Goal: Task Accomplishment & Management: Manage account settings

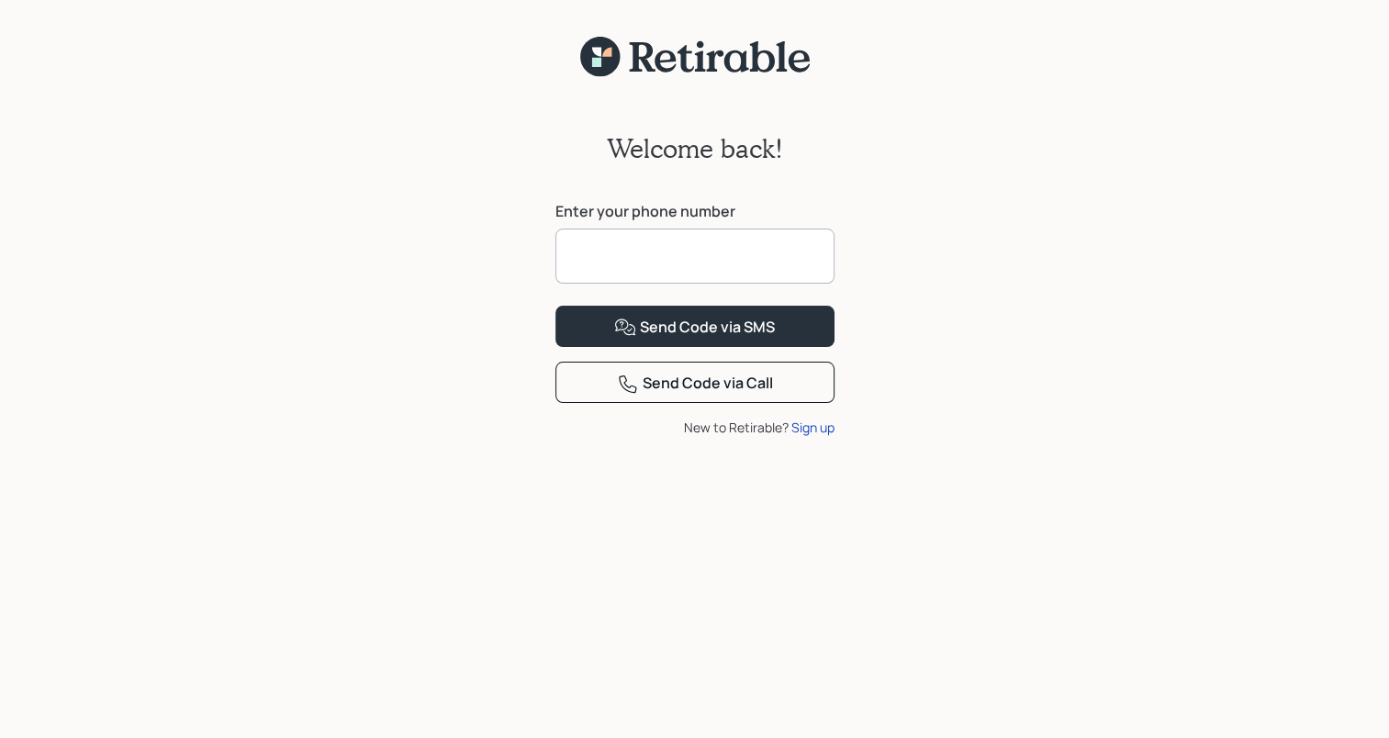
click at [587, 241] on input at bounding box center [695, 256] width 279 height 55
click at [715, 255] on input at bounding box center [695, 256] width 279 height 55
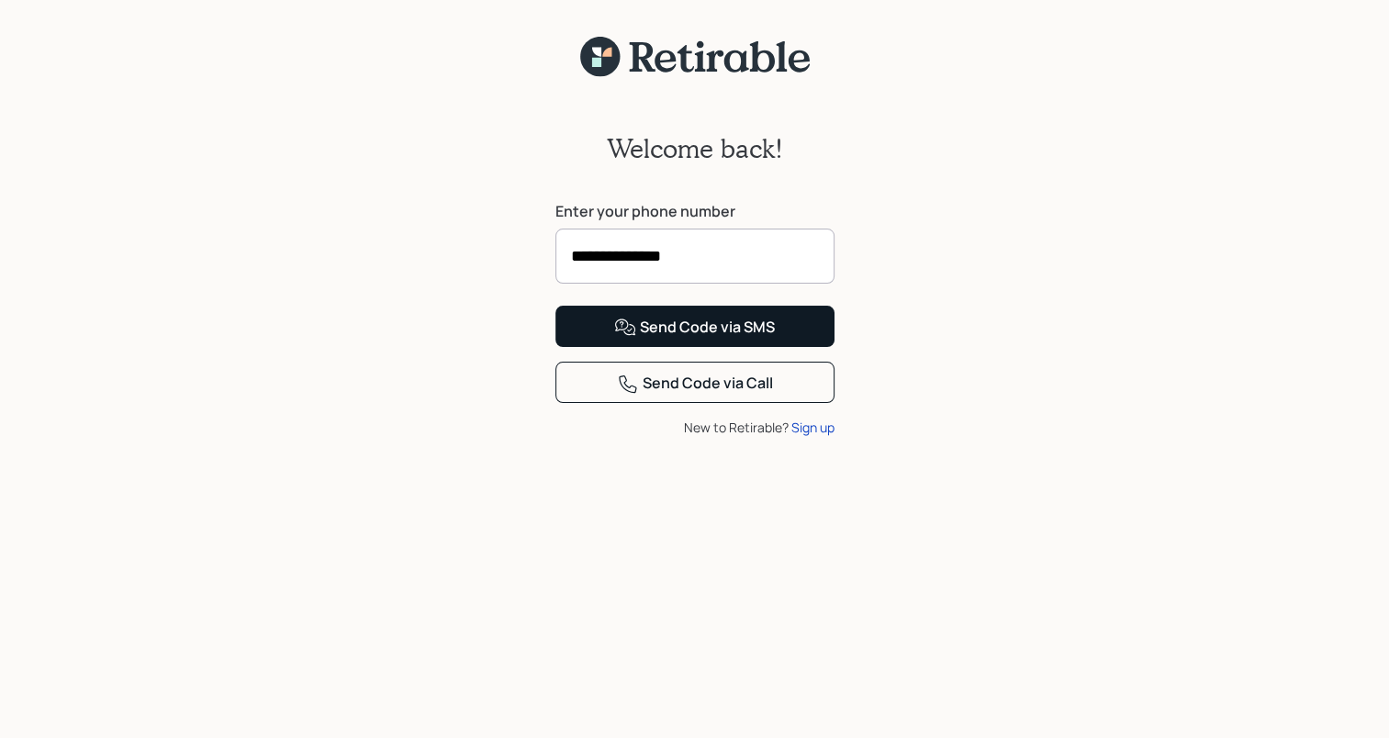
type input "**********"
click at [654, 339] on div "Send Code via SMS" at bounding box center [694, 328] width 161 height 22
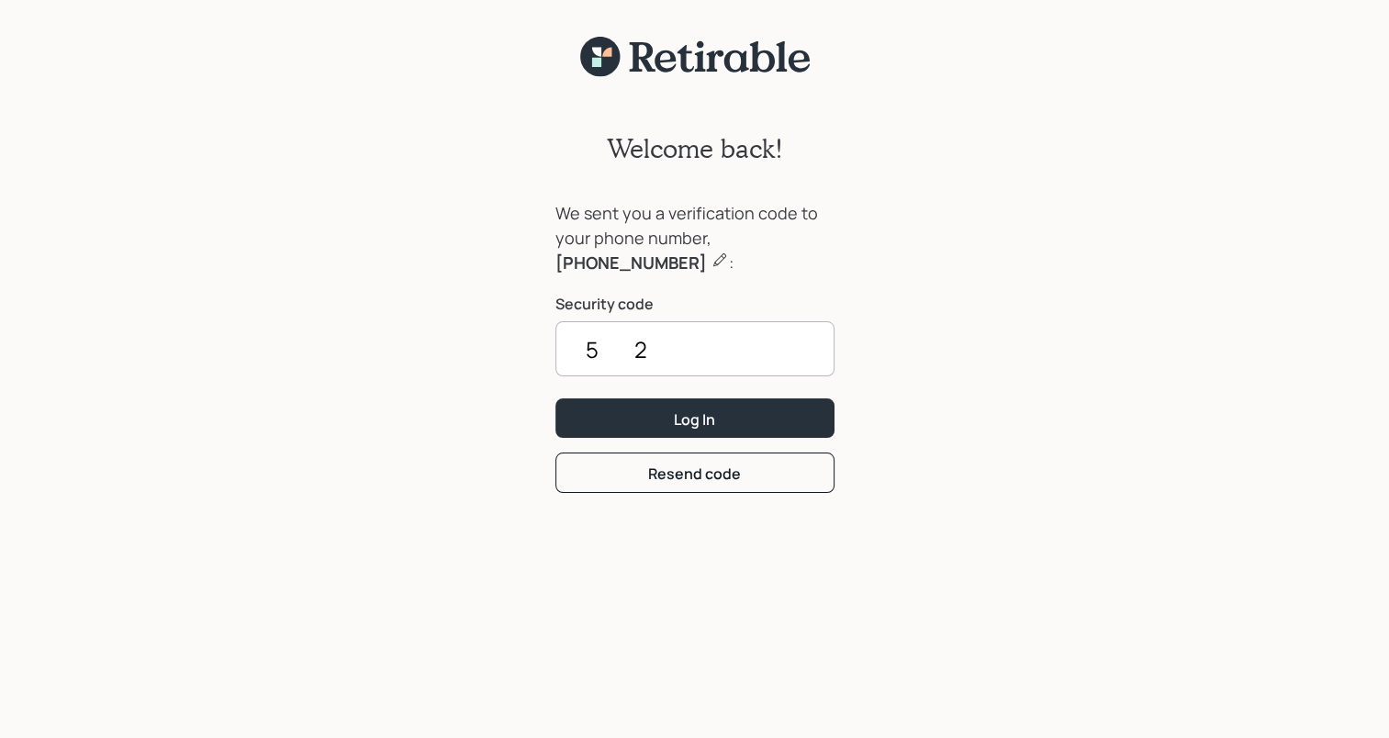
type input "5"
type input "5059"
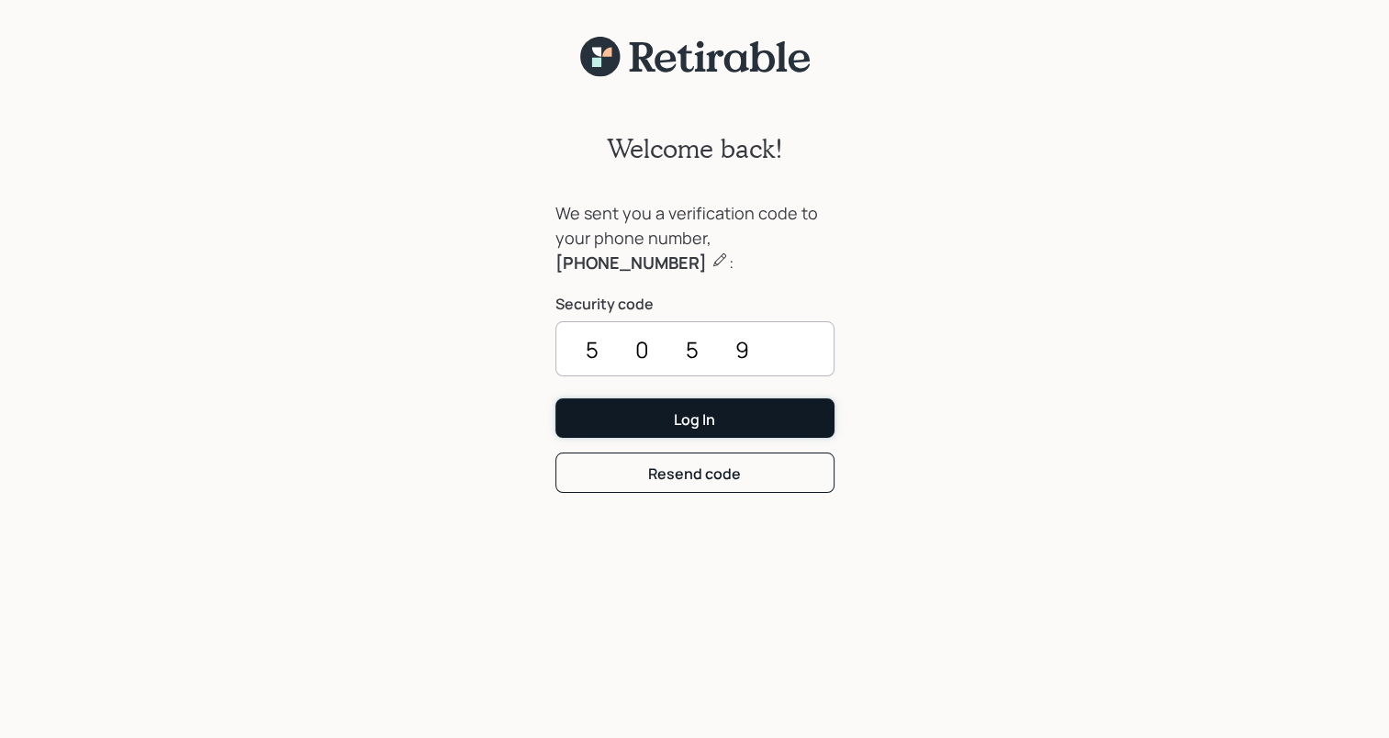
click at [612, 426] on button "Log In" at bounding box center [695, 418] width 279 height 39
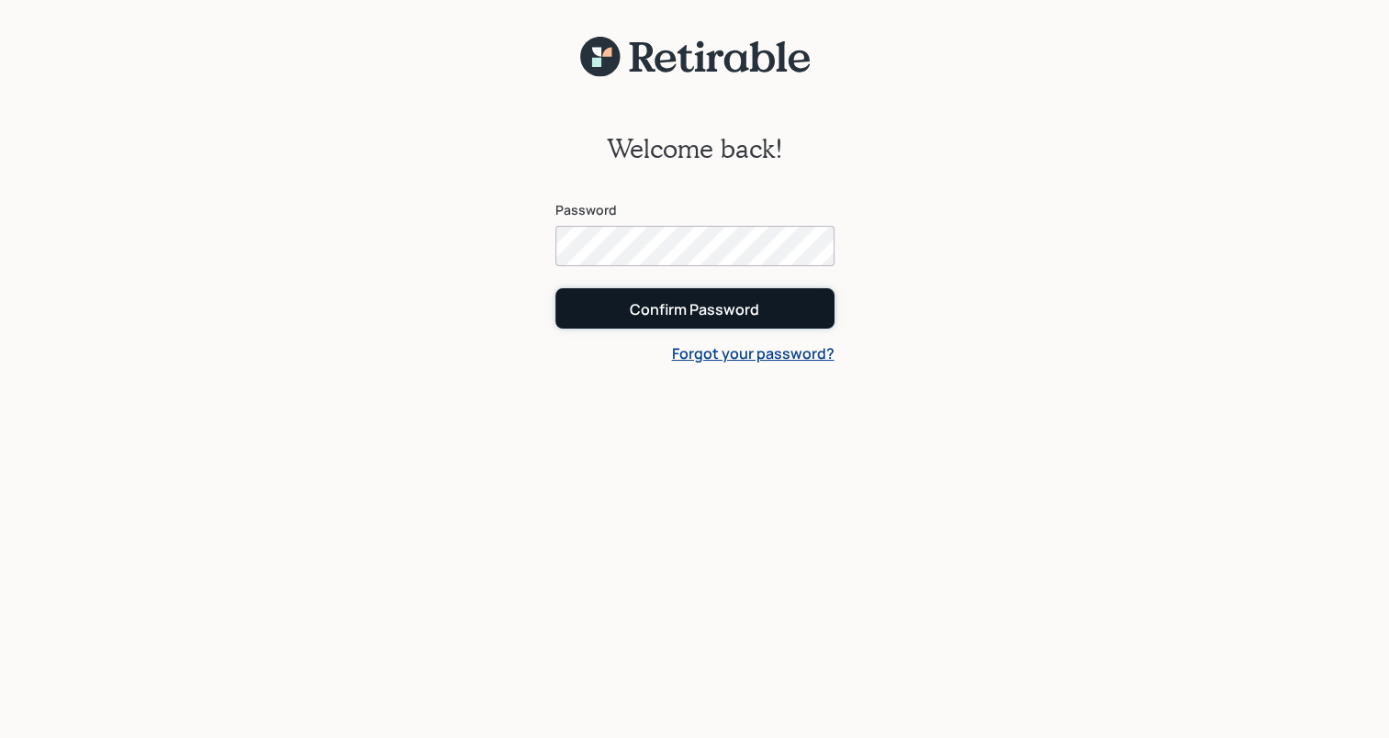
click at [662, 310] on div "Confirm Password" at bounding box center [694, 309] width 129 height 20
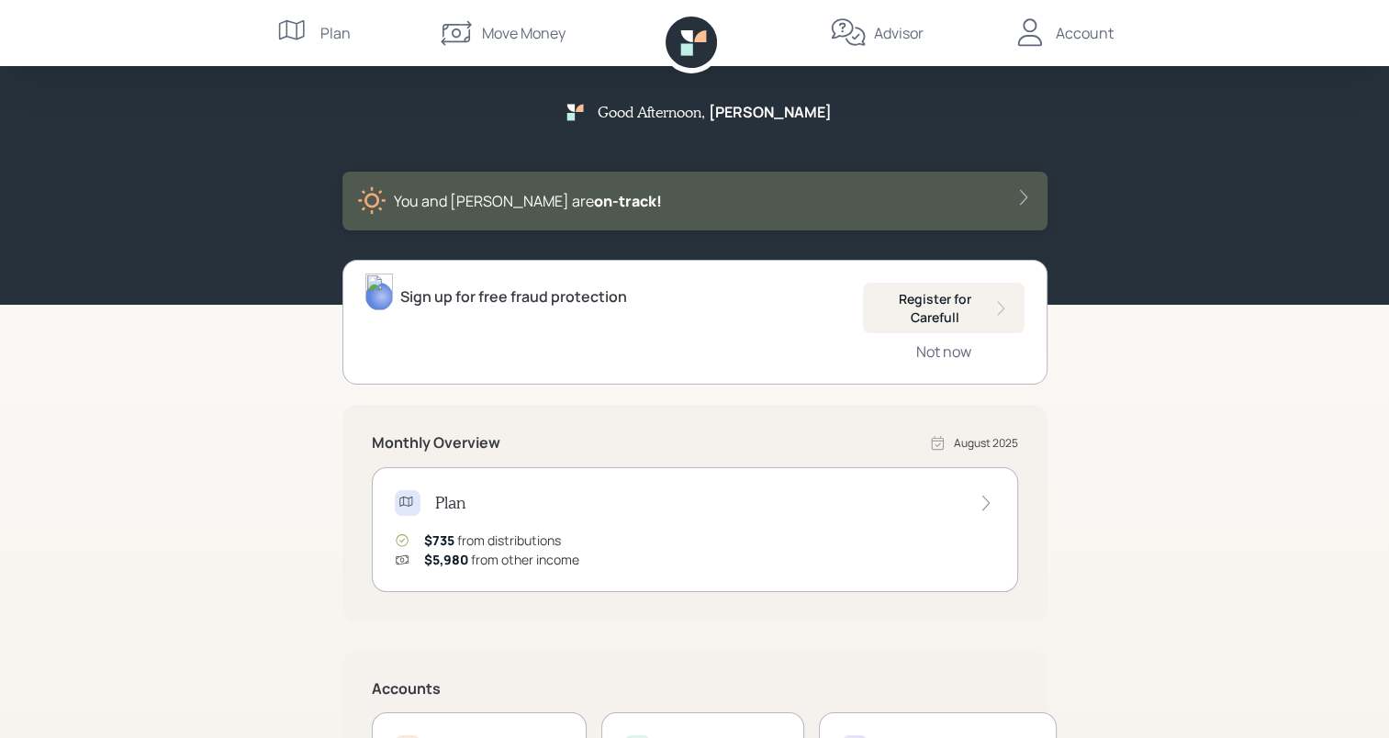
click at [1025, 195] on icon at bounding box center [1022, 198] width 7 height 16
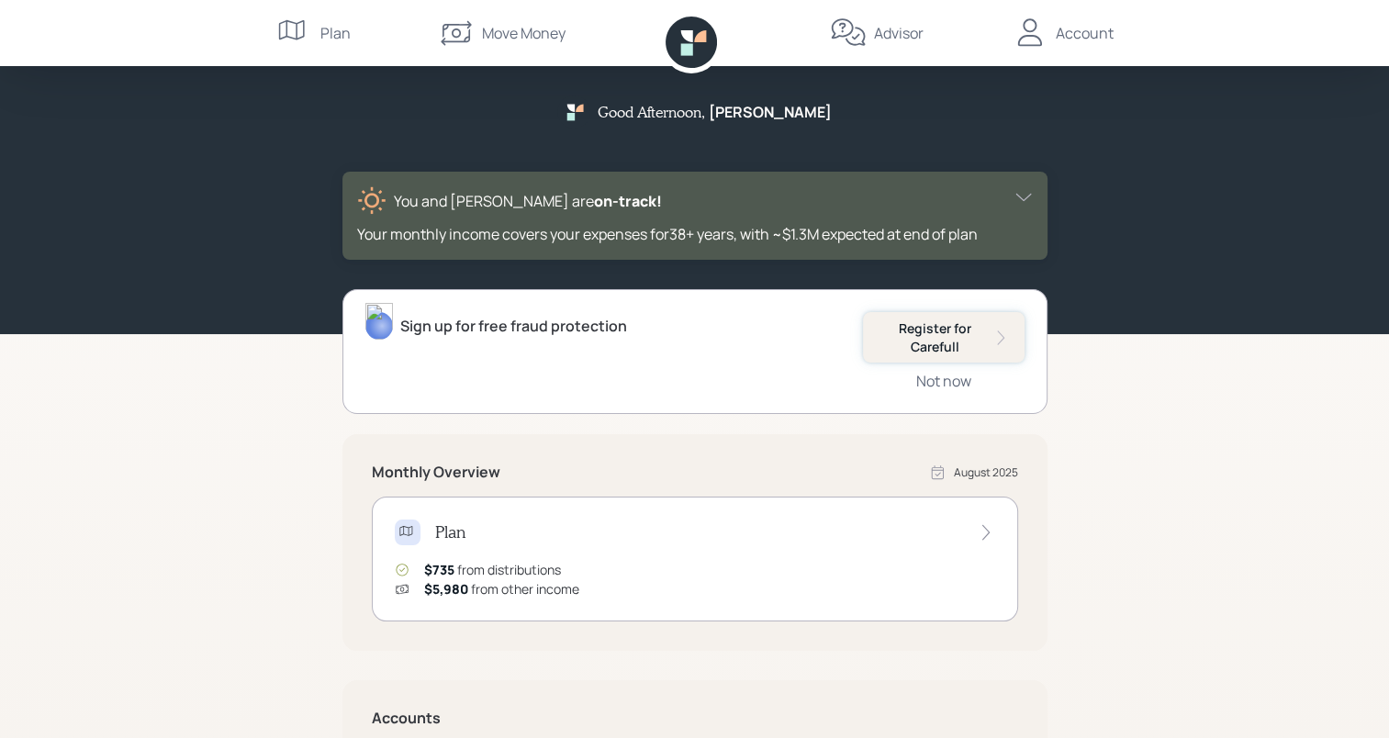
click at [997, 334] on icon at bounding box center [1001, 338] width 17 height 18
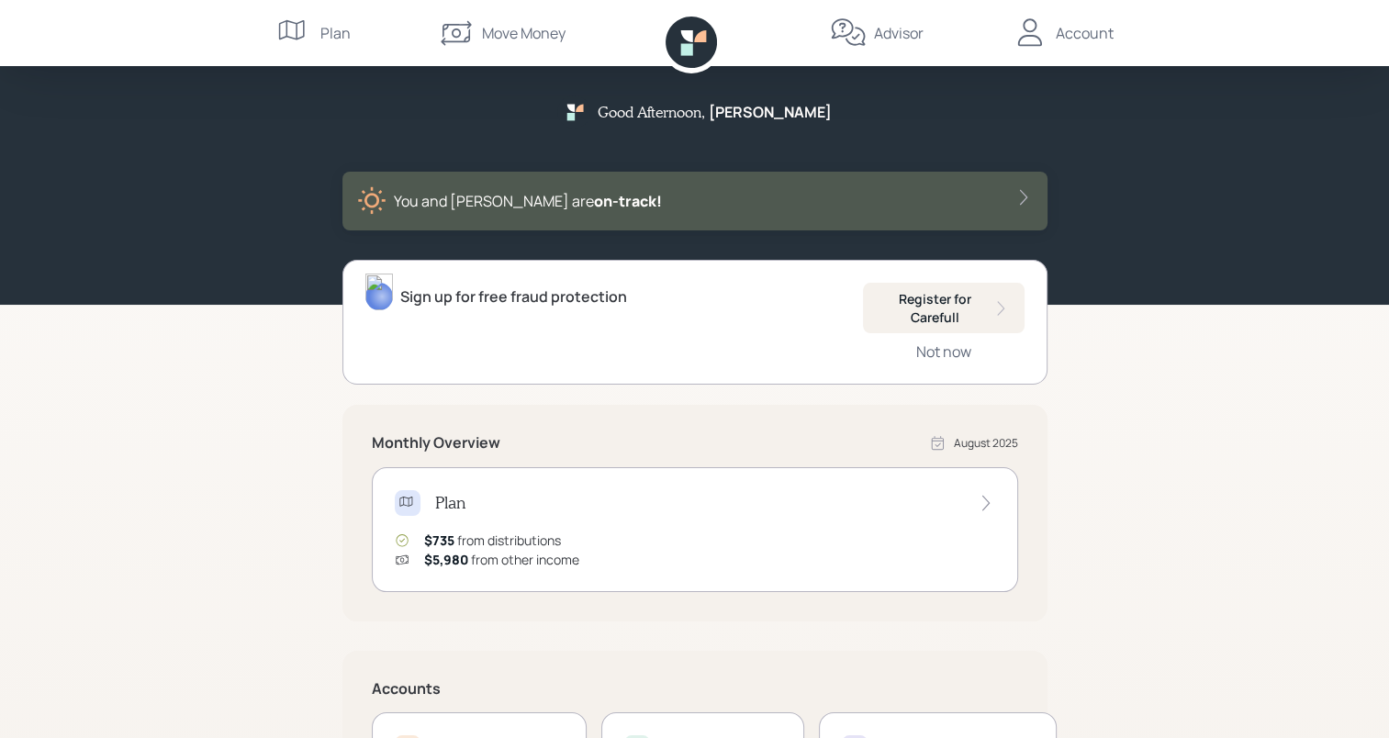
click at [1060, 34] on div "Account" at bounding box center [1085, 33] width 58 height 22
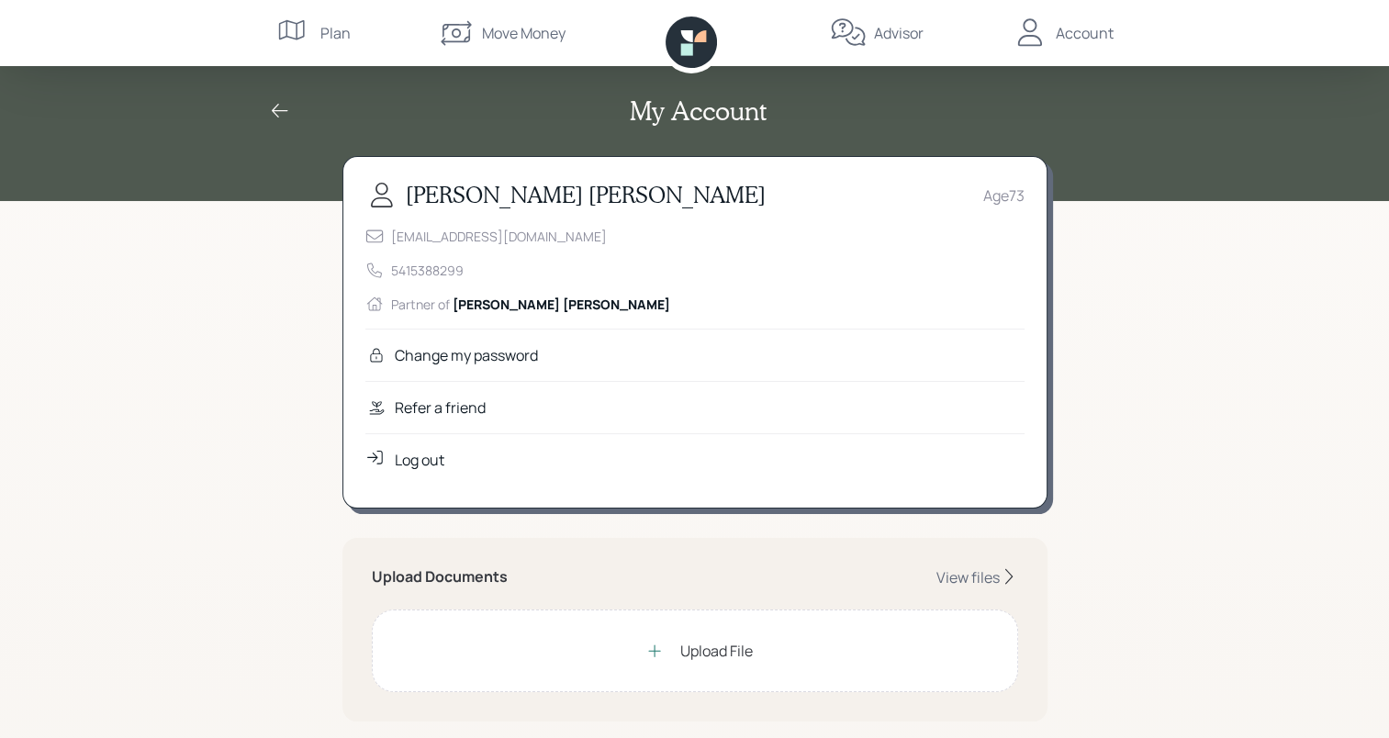
click at [426, 452] on div "Log out" at bounding box center [420, 460] width 50 height 22
